Goal: Information Seeking & Learning: Learn about a topic

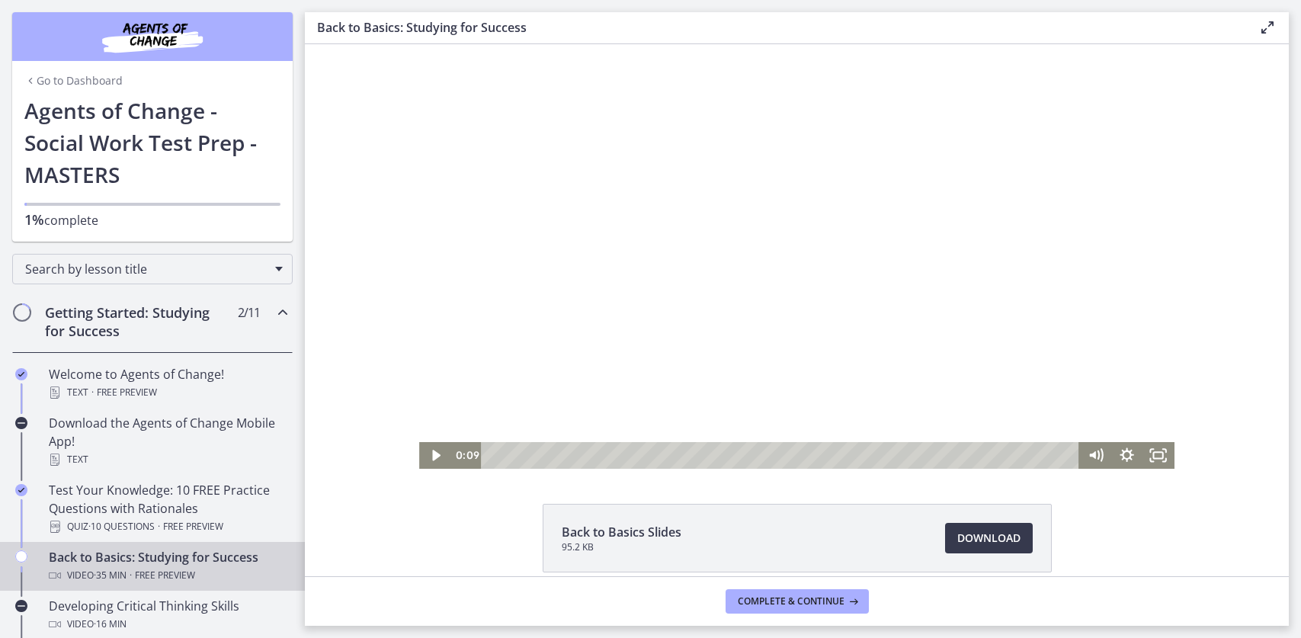
click at [995, 24] on h3 "Back to Basics: Studying for Success" at bounding box center [775, 27] width 917 height 18
